Goal: Complete application form

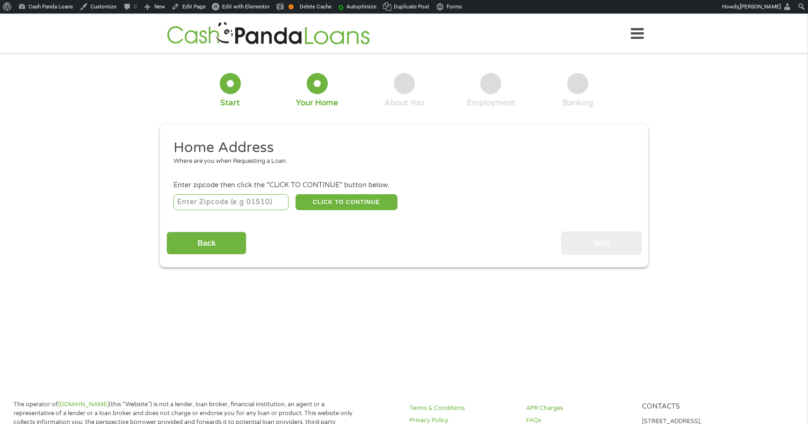
click at [218, 198] on input "number" at bounding box center [232, 202] width 116 height 16
click at [230, 192] on div "CLICK TO CONTINUE Please recheck your Zipcode, it seems to be Incorrect" at bounding box center [404, 201] width 461 height 19
click at [230, 196] on input "number" at bounding box center [232, 202] width 116 height 16
click at [206, 201] on input "number" at bounding box center [232, 202] width 116 height 16
type input "83714"
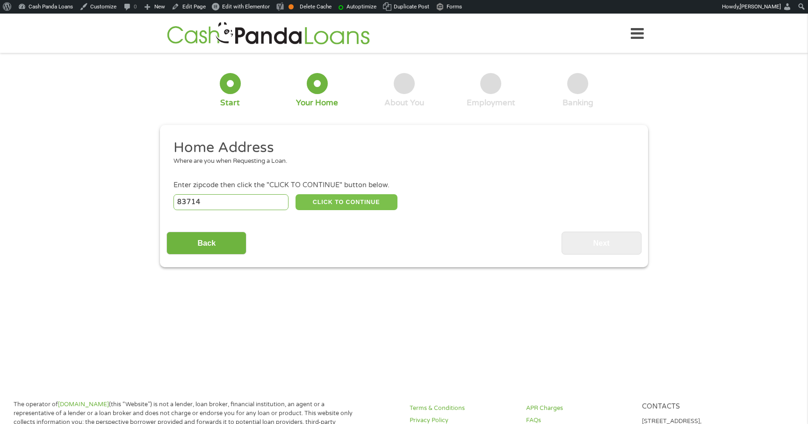
click at [340, 202] on button "CLICK TO CONTINUE" at bounding box center [347, 202] width 102 height 16
type input "83714"
type input "Garden City"
select select "[US_STATE]"
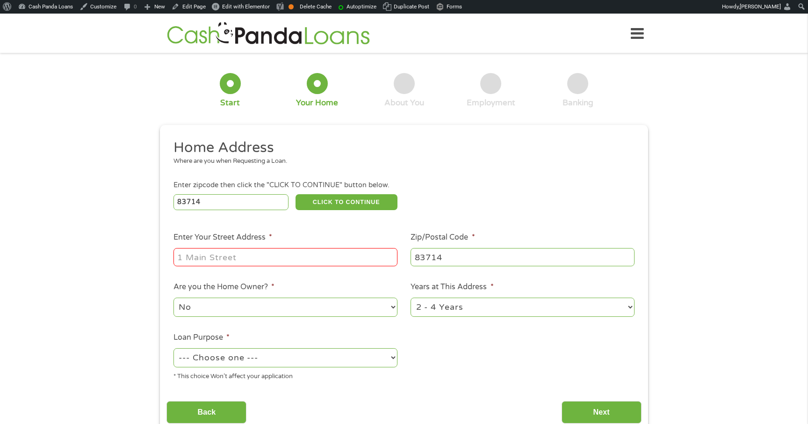
click at [301, 258] on input "Enter Your Street Address *" at bounding box center [286, 257] width 224 height 18
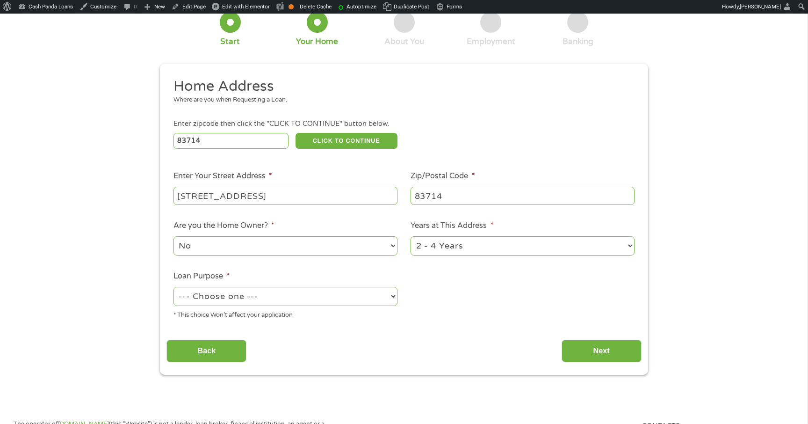
scroll to position [83, 0]
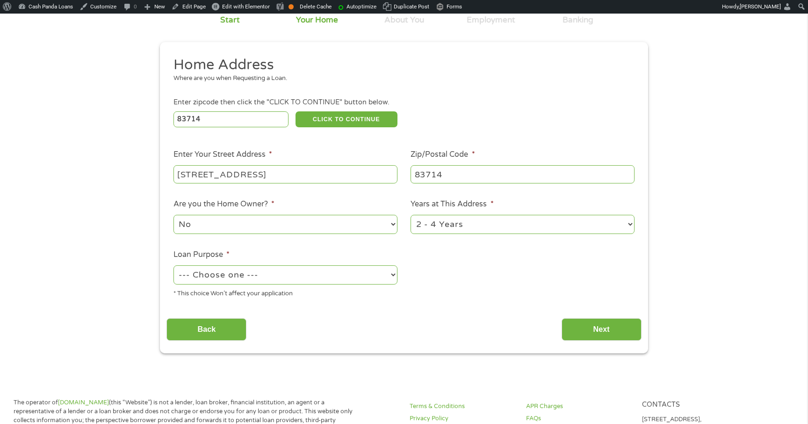
type input "1 Main Street"
click at [334, 281] on select "--- Choose one --- Pay Bills Debt Consolidation Home Improvement Major Purchase…" at bounding box center [286, 274] width 224 height 19
select select "shorttermcash"
click at [174, 266] on select "--- Choose one --- Pay Bills Debt Consolidation Home Improvement Major Purchase…" at bounding box center [286, 274] width 224 height 19
click at [576, 335] on input "Next" at bounding box center [602, 329] width 80 height 23
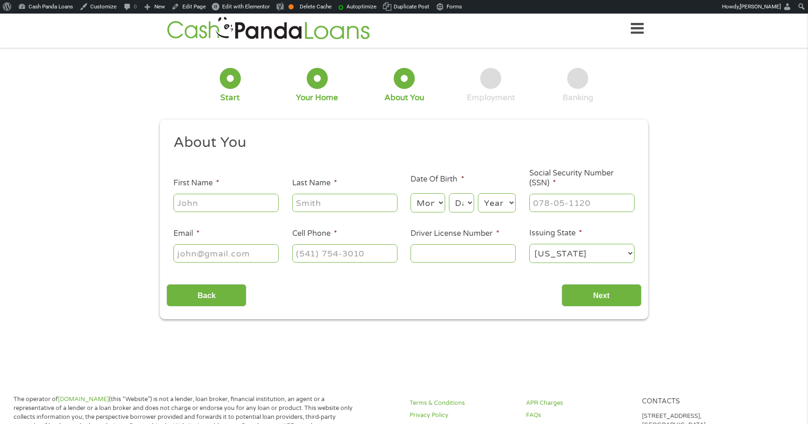
scroll to position [0, 0]
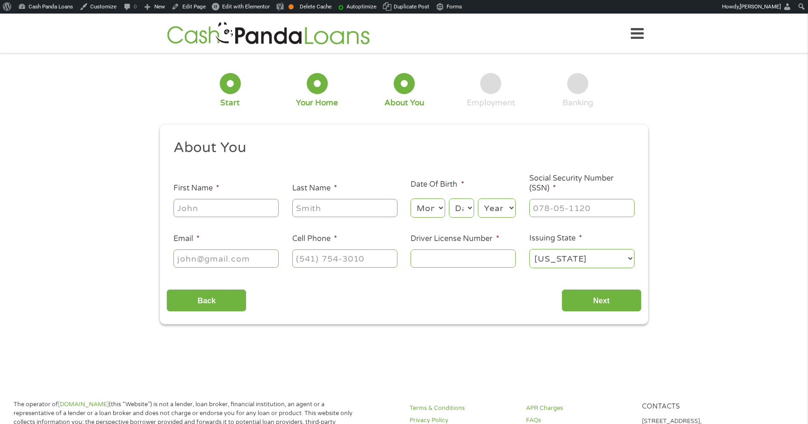
click at [207, 216] on input "First Name *" at bounding box center [226, 208] width 105 height 18
type input "[PERSON_NAME]"
type input "T"
type input "King"
click at [424, 202] on select "Month 1 2 3 4 5 6 7 8 9 10 11 12" at bounding box center [428, 207] width 34 height 19
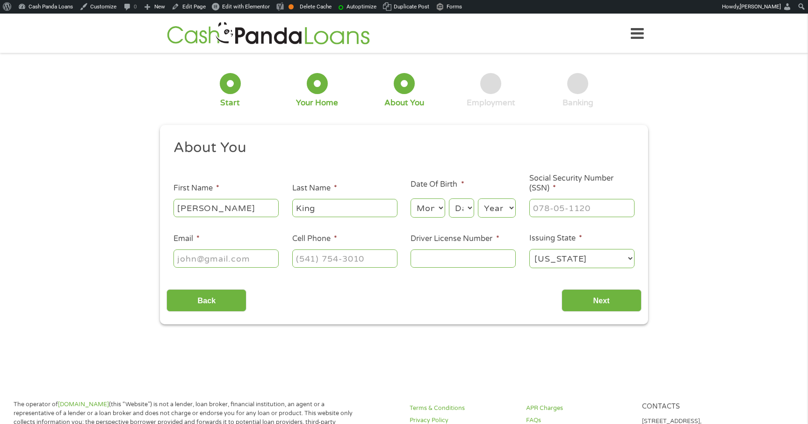
select select "4"
click at [411, 199] on select "Month 1 2 3 4 5 6 7 8 9 10 11 12" at bounding box center [428, 207] width 34 height 19
click at [458, 213] on select "Day 1 2 3 4 5 6 7 8 9 10 11 12 13 14 15 16 17 18 19 20 21 22 23 24 25 26 27 28 …" at bounding box center [461, 207] width 25 height 19
select select "5"
click at [449, 199] on select "Day 1 2 3 4 5 6 7 8 9 10 11 12 13 14 15 16 17 18 19 20 21 22 23 24 25 26 27 28 …" at bounding box center [461, 207] width 25 height 19
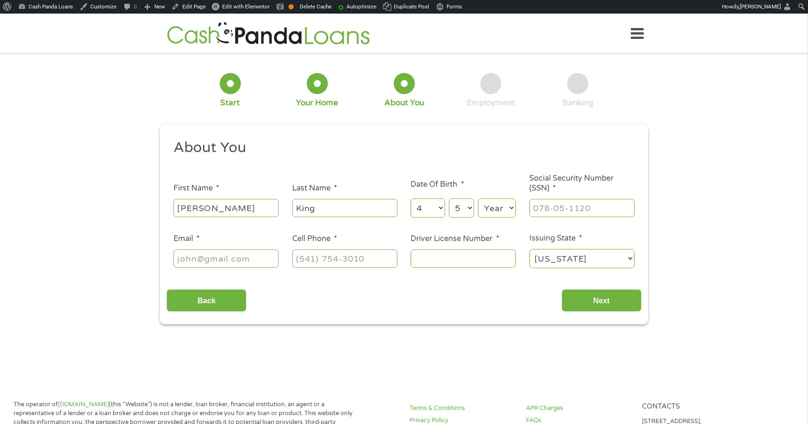
click at [495, 212] on select "Year 2007 2006 2005 2004 2003 2002 2001 2000 1999 1998 1997 1996 1995 1994 1993…" at bounding box center [497, 207] width 38 height 19
select select "2003"
click at [478, 199] on select "Year 2007 2006 2005 2004 2003 2002 2001 2000 1999 1998 1997 1996 1995 1994 1993…" at bounding box center [497, 207] width 38 height 19
click at [586, 214] on input "___-__-____" at bounding box center [582, 208] width 105 height 18
type input "978-67-5346"
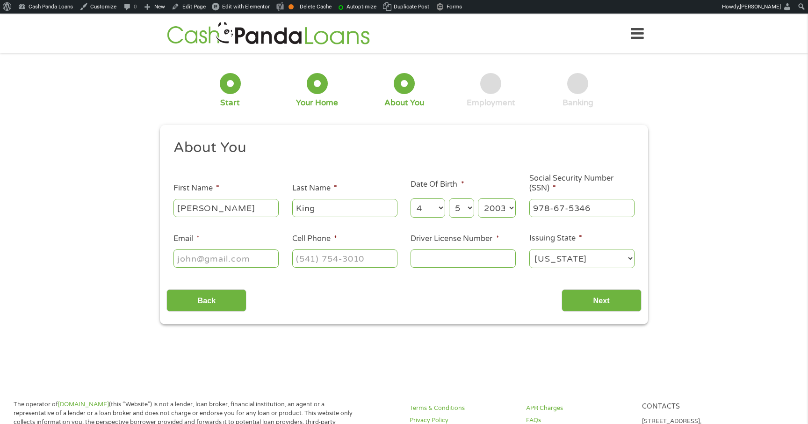
click at [214, 248] on div at bounding box center [226, 259] width 105 height 22
click at [207, 261] on input "Email *" at bounding box center [226, 258] width 105 height 18
type input "lewis@test.co"
type input "(___) ___-____"
type input "lewis@test.com"
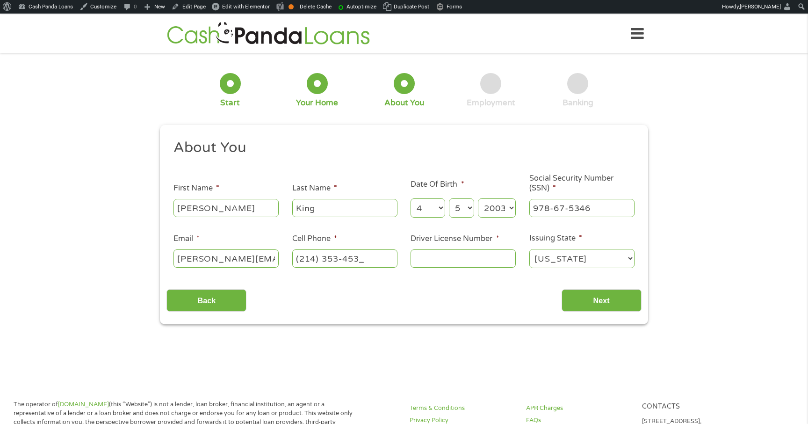
type input "(214) 353-4534"
type input "24234234"
click at [580, 299] on input "Next" at bounding box center [602, 300] width 80 height 23
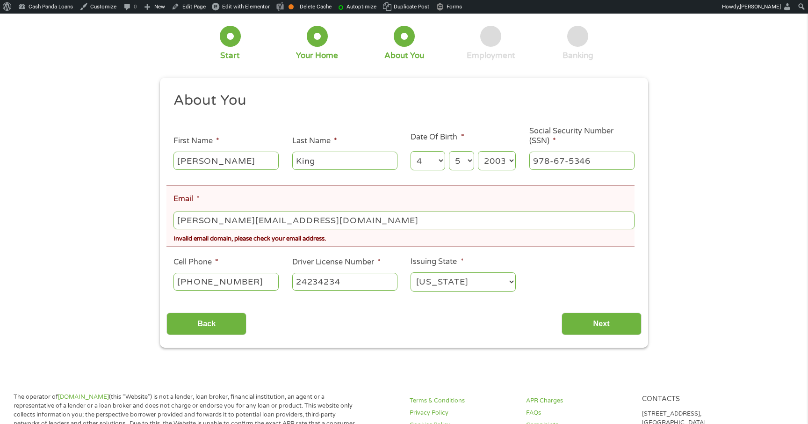
scroll to position [99, 0]
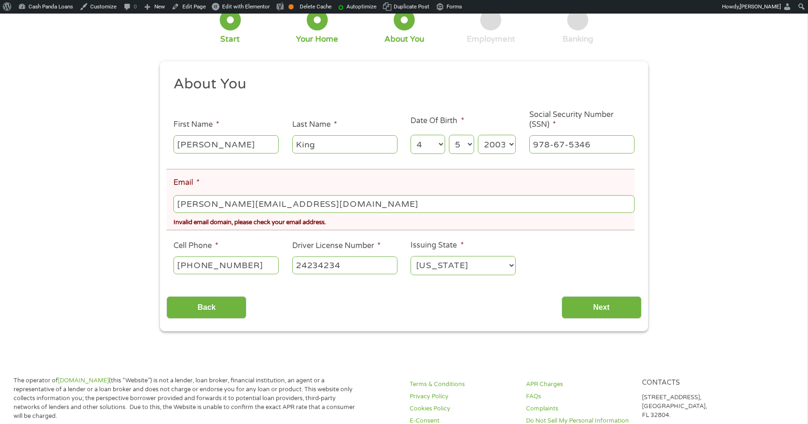
click at [216, 205] on input "lewis@test.com" at bounding box center [404, 204] width 461 height 18
type input "lewis@gmail.com"
click at [601, 312] on input "Next" at bounding box center [602, 307] width 80 height 23
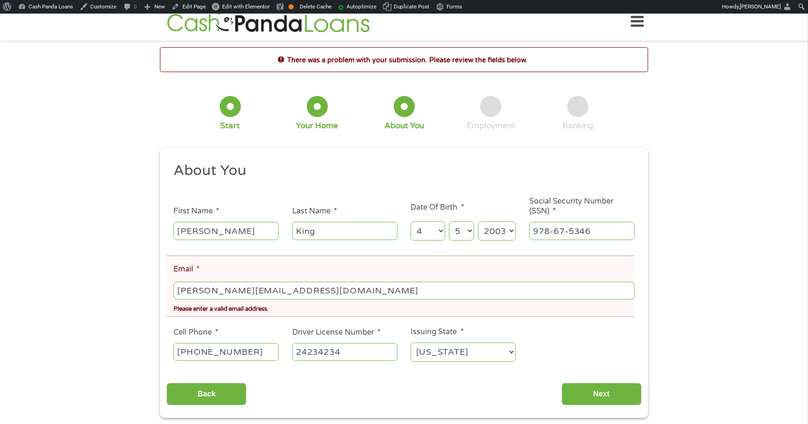
scroll to position [0, 0]
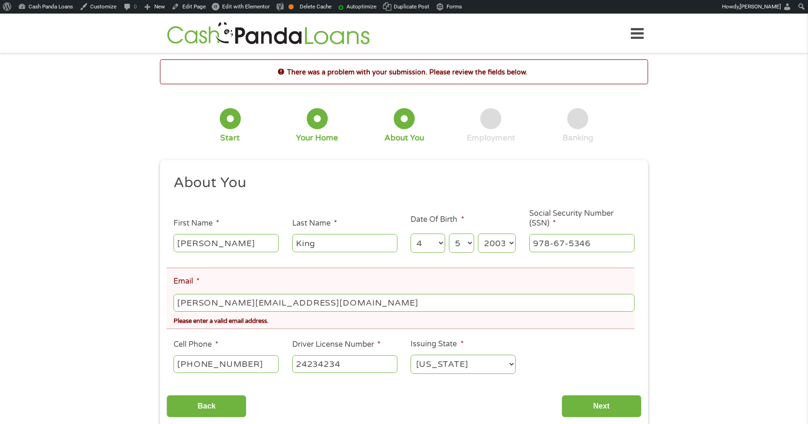
click at [201, 308] on input "lewis@gmail.com" at bounding box center [404, 303] width 461 height 18
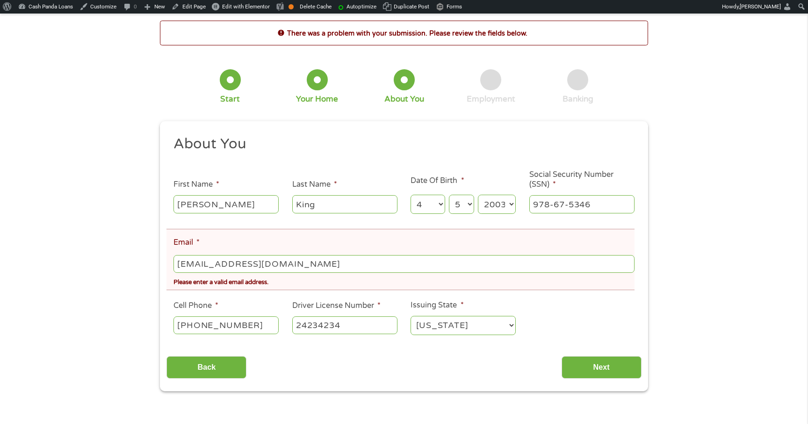
scroll to position [44, 0]
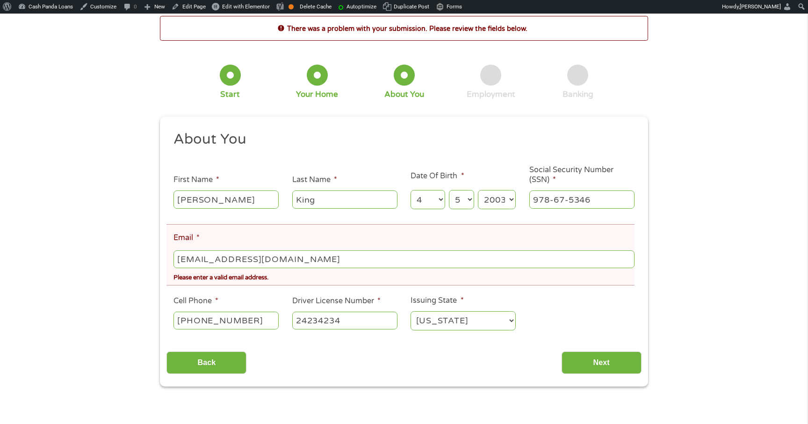
type input "lewisking@gmail.com"
click at [617, 376] on div "This field is hidden when viewing the form gclid This field is hidden when view…" at bounding box center [404, 251] width 488 height 270
click at [615, 358] on input "Next" at bounding box center [602, 362] width 80 height 23
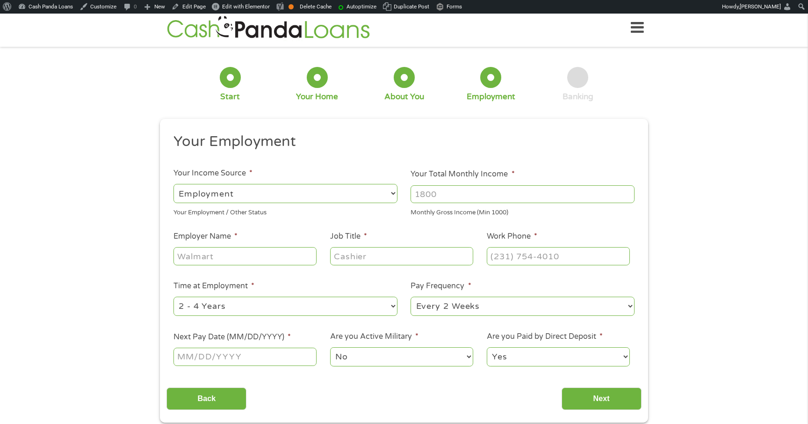
scroll to position [0, 0]
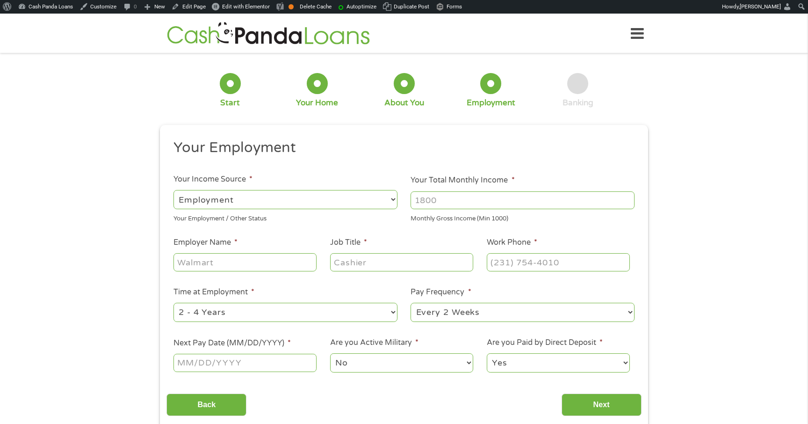
click at [533, 214] on div "Monthly Gross Income (Min 1000)" at bounding box center [523, 217] width 224 height 13
click at [528, 195] on input "Your Total Monthly Income *" at bounding box center [523, 200] width 224 height 18
type input "2500"
click at [261, 270] on input "Employer Name *" at bounding box center [245, 262] width 143 height 18
type input "Walmart"
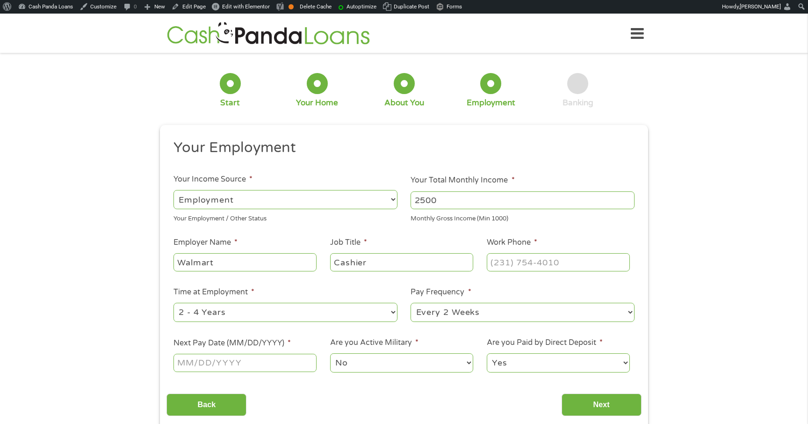
type input "Cashier"
type input "(214) 235-4645"
click at [241, 358] on input "Next Pay Date (MM/DD/YYYY) *" at bounding box center [245, 363] width 143 height 18
click at [294, 407] on div "Back Next" at bounding box center [404, 400] width 475 height 29
click at [274, 362] on input "Next Pay Date (MM/DD/YYYY) *" at bounding box center [245, 363] width 143 height 18
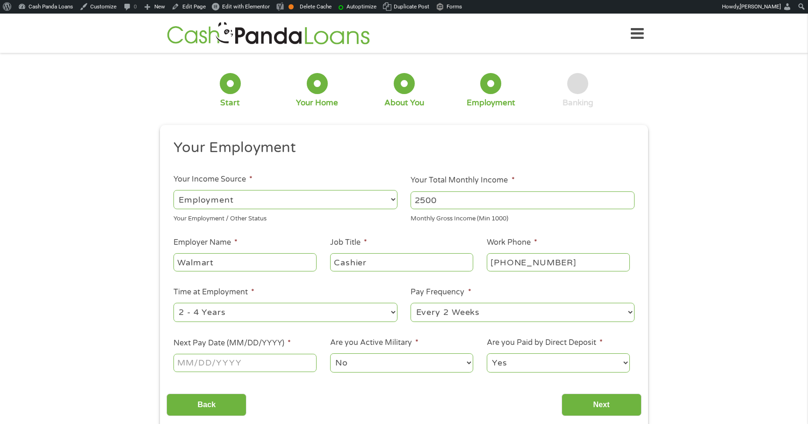
click at [195, 359] on input "Next Pay Date (MM/DD/YYYY) *" at bounding box center [245, 363] width 143 height 18
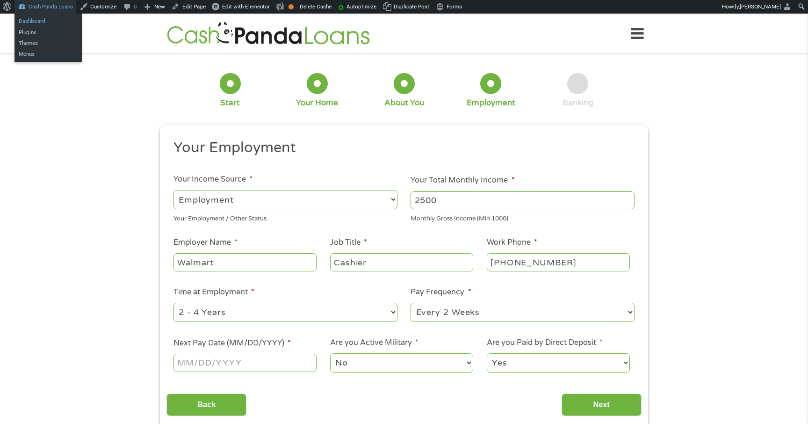
click at [46, 19] on link "Dashboard" at bounding box center [48, 21] width 67 height 11
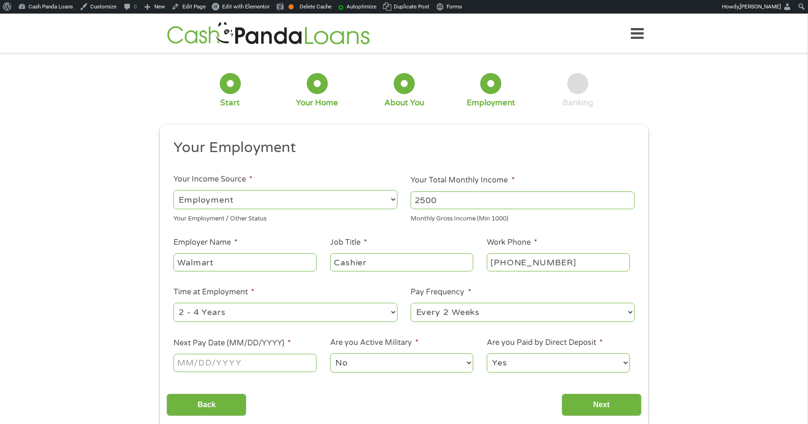
click at [271, 383] on div "Your Employment Your Income Source * --- Choose one --- Employment Self Employe…" at bounding box center [404, 277] width 475 height 278
click at [273, 369] on input "Next Pay Date (MM/DD/YYYY) *" at bounding box center [245, 363] width 143 height 18
click at [368, 229] on ul "Your Employment Your Income Source * --- Choose one --- Employment Self Employe…" at bounding box center [404, 259] width 475 height 242
click at [252, 360] on input "Next Pay Date (MM/DD/YYYY) *" at bounding box center [245, 363] width 143 height 18
click at [245, 362] on input "Next Pay Date (MM/DD/YYYY) *" at bounding box center [245, 363] width 143 height 18
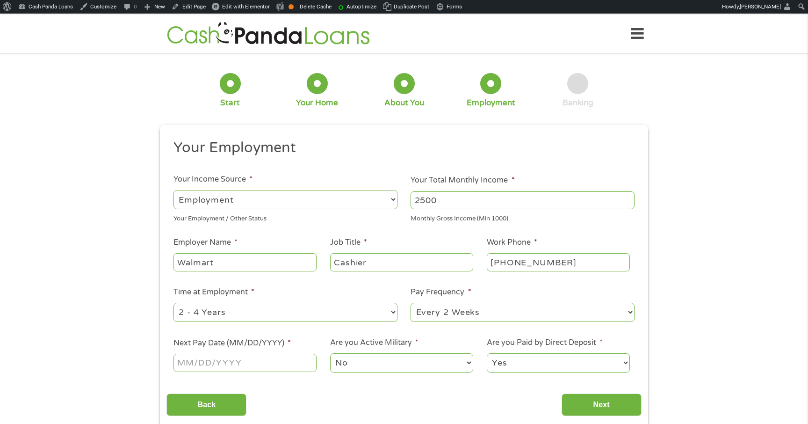
click at [290, 387] on div "Back Next" at bounding box center [404, 400] width 475 height 29
click at [591, 401] on input "Next" at bounding box center [602, 404] width 80 height 23
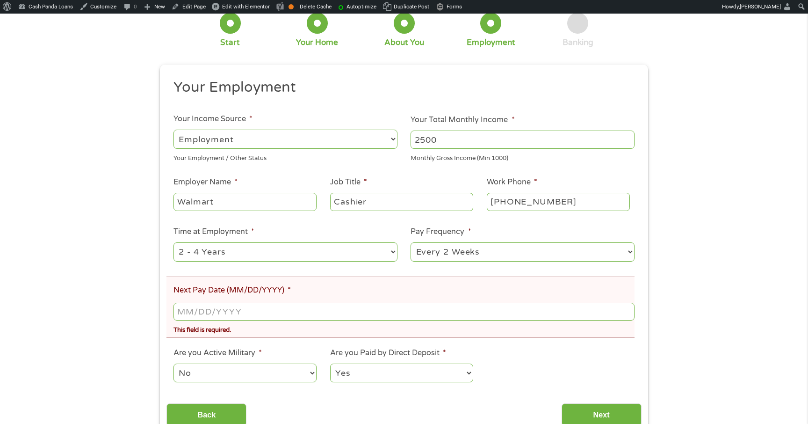
scroll to position [106, 0]
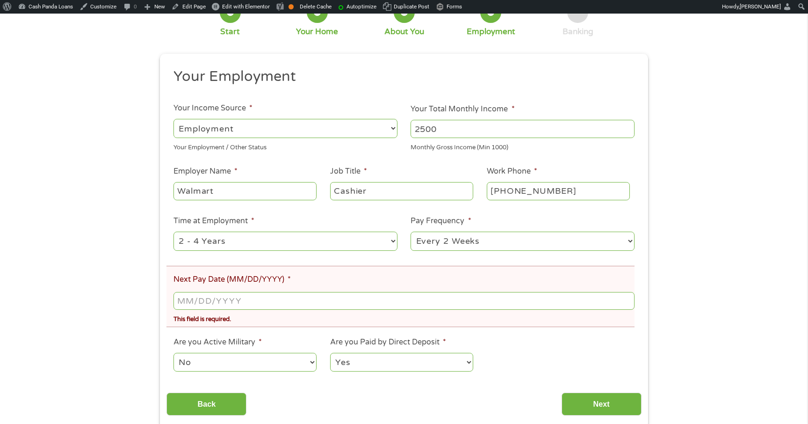
click at [258, 300] on input "Next Pay Date (MM/DD/YYYY) *" at bounding box center [404, 301] width 461 height 18
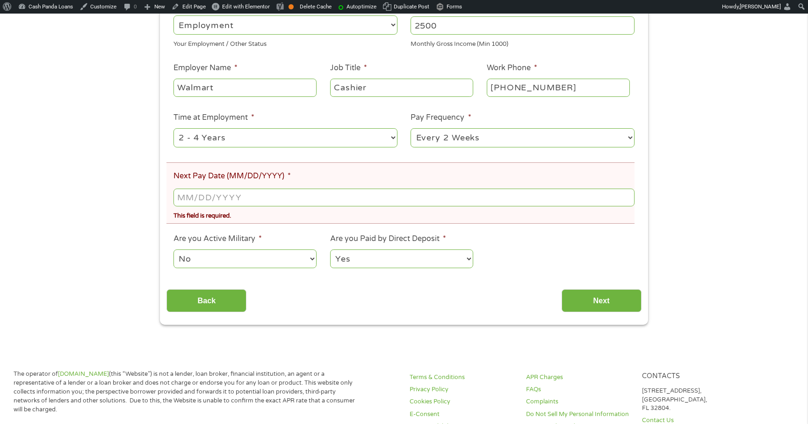
scroll to position [213, 0]
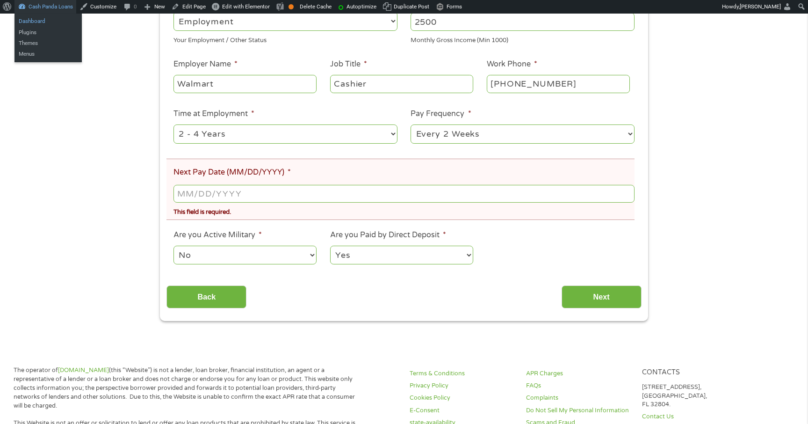
click at [41, 21] on link "Dashboard" at bounding box center [48, 21] width 67 height 11
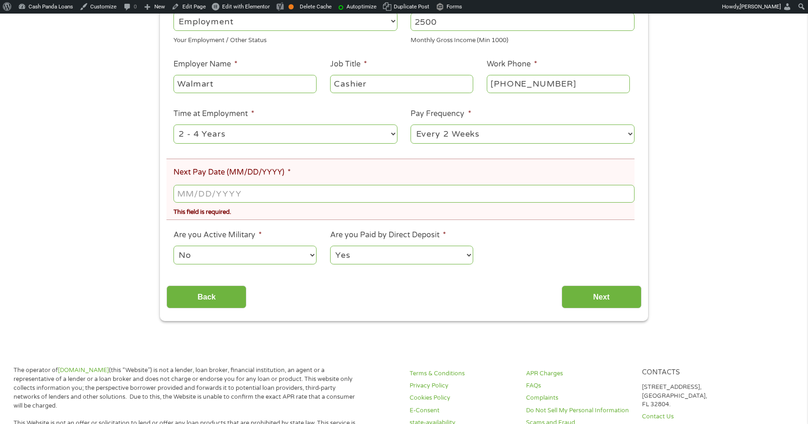
click at [746, 40] on div "There was a problem with your submission. Please review the fields below. 1 Sta…" at bounding box center [404, 83] width 808 height 474
